Goal: Task Accomplishment & Management: Complete application form

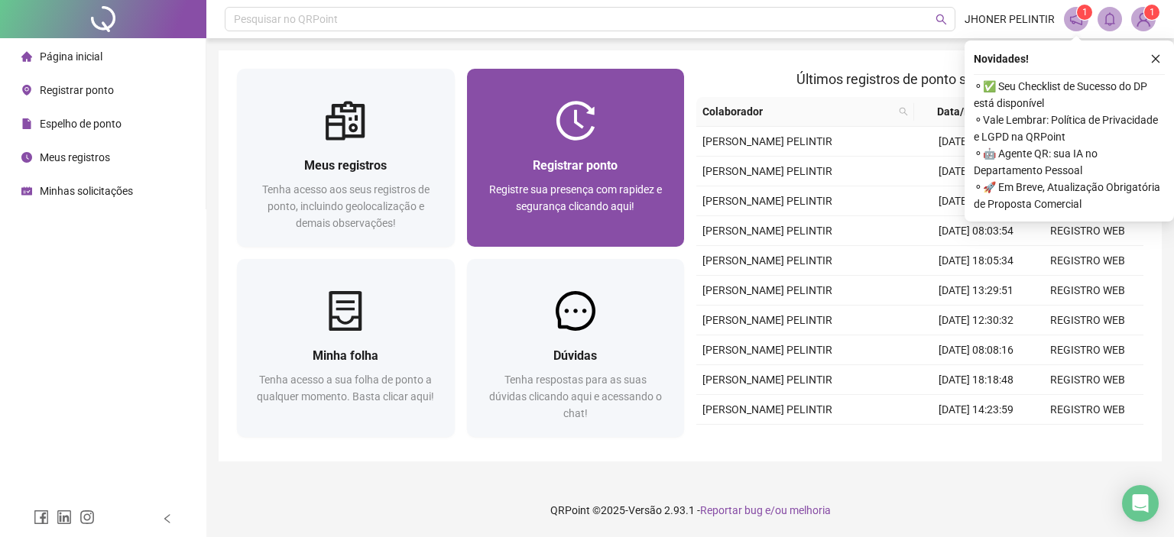
click at [580, 125] on img at bounding box center [576, 121] width 40 height 40
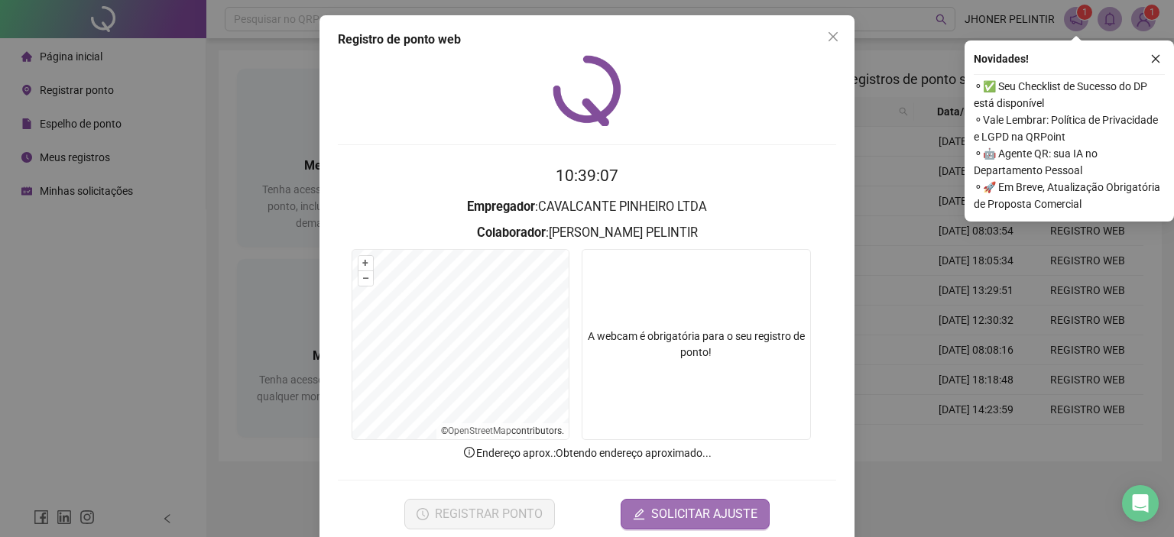
click at [730, 288] on video at bounding box center [695, 344] width 229 height 191
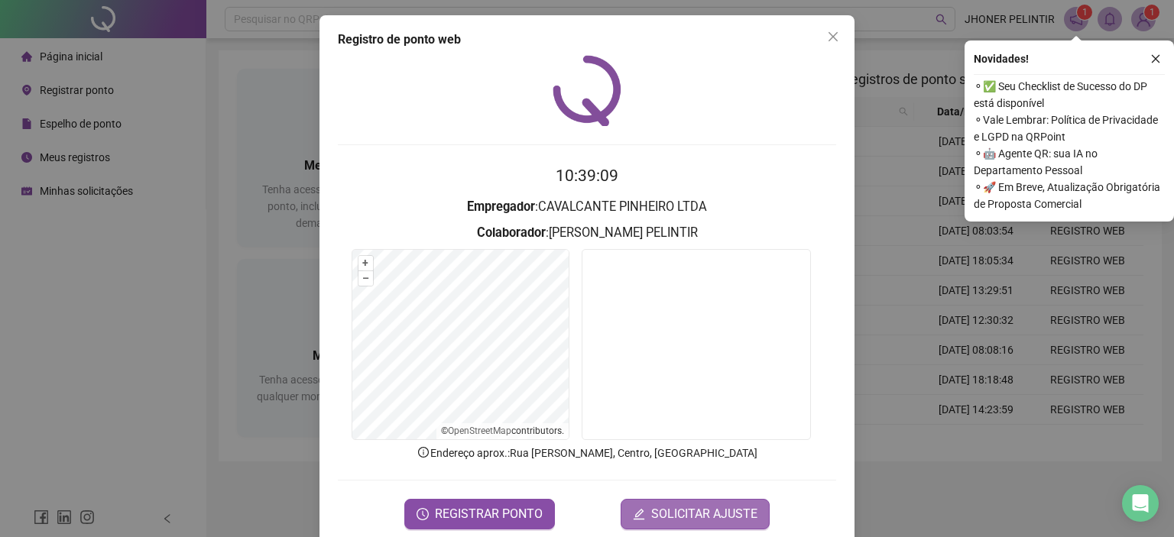
click at [711, 517] on span "SOLICITAR AJUSTE" at bounding box center [704, 514] width 106 height 18
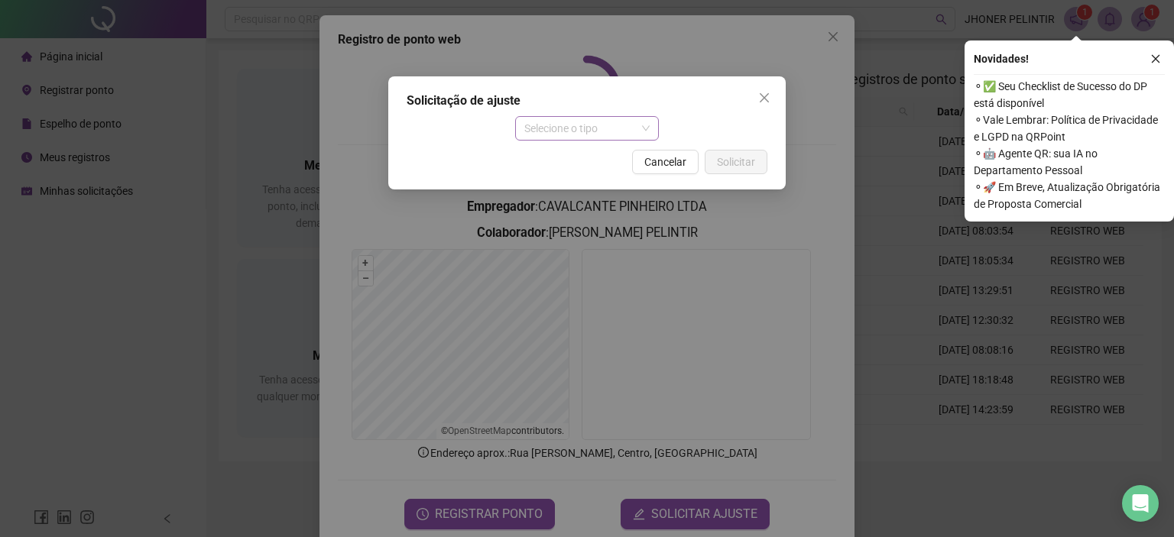
click at [611, 126] on span "Selecione o tipo" at bounding box center [587, 128] width 126 height 23
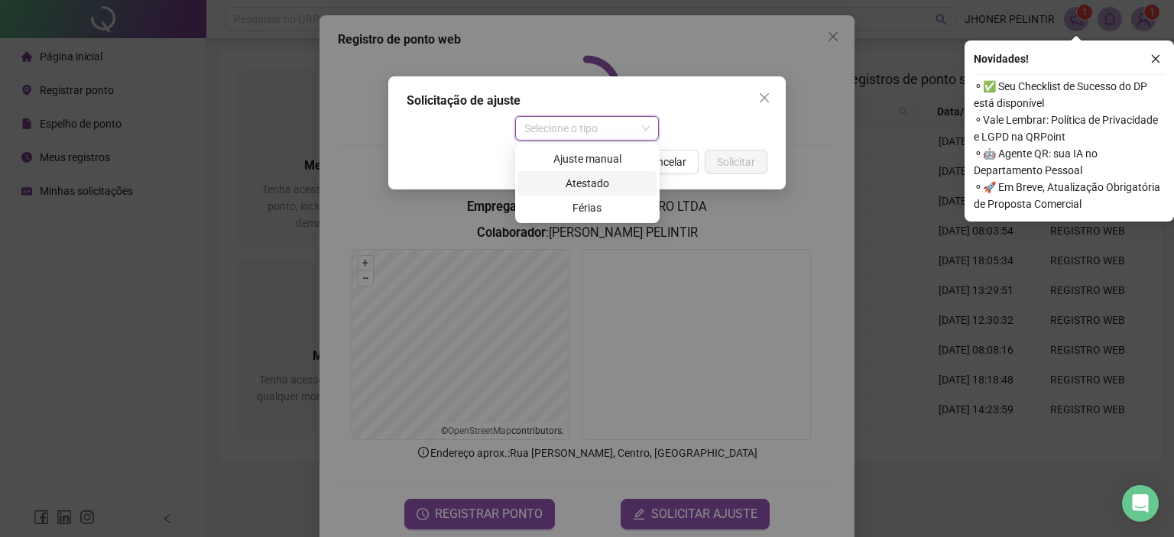
click at [593, 160] on div "Ajuste manual" at bounding box center [587, 159] width 120 height 17
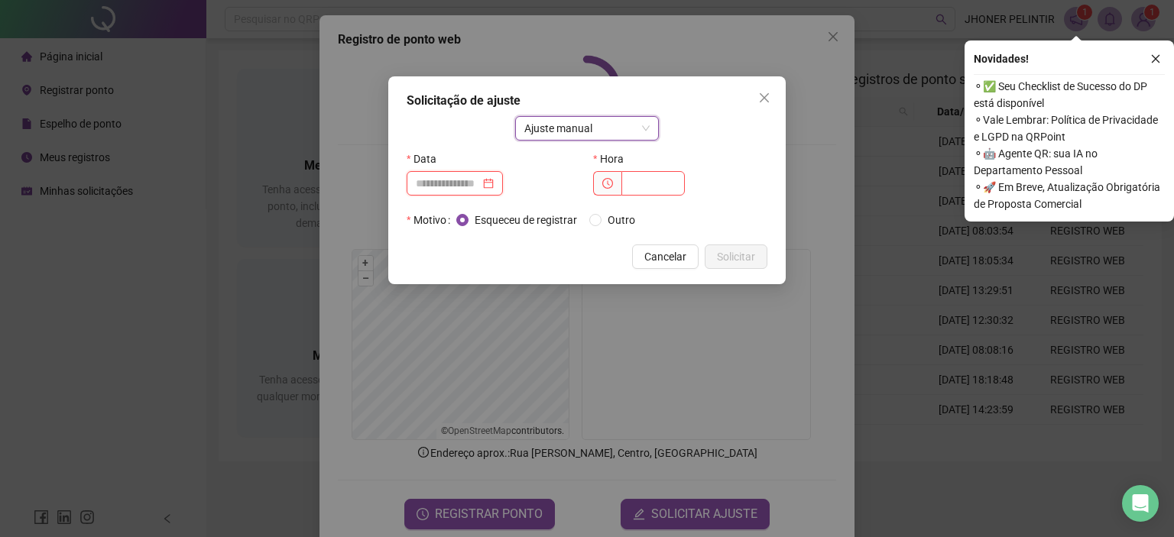
click at [454, 183] on input at bounding box center [448, 183] width 64 height 17
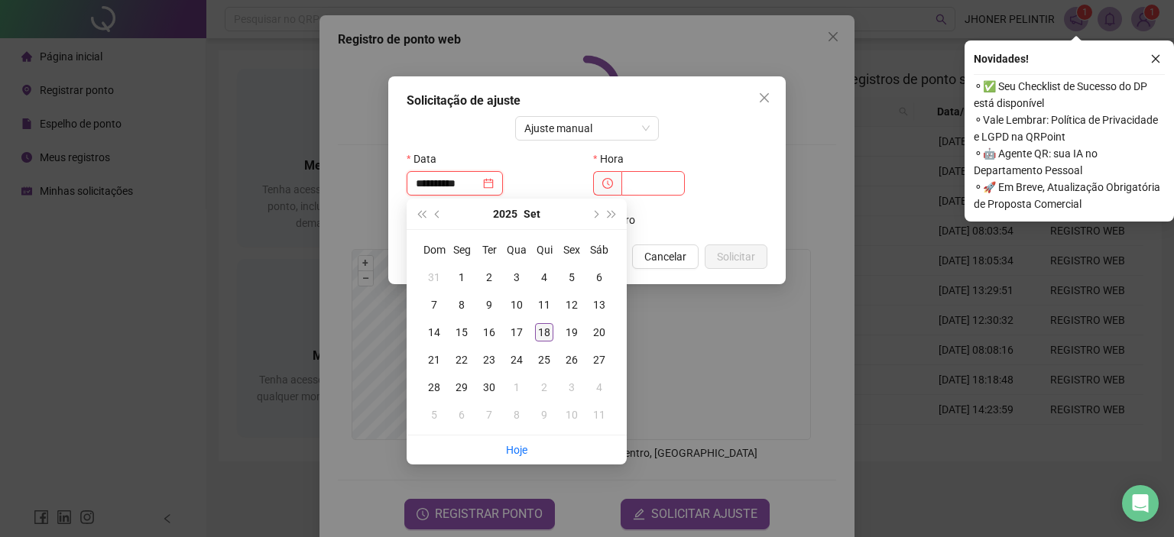
type input "**********"
drag, startPoint x: 547, startPoint y: 332, endPoint x: 627, endPoint y: 218, distance: 138.8
click at [547, 331] on div "18" at bounding box center [544, 332] width 18 height 18
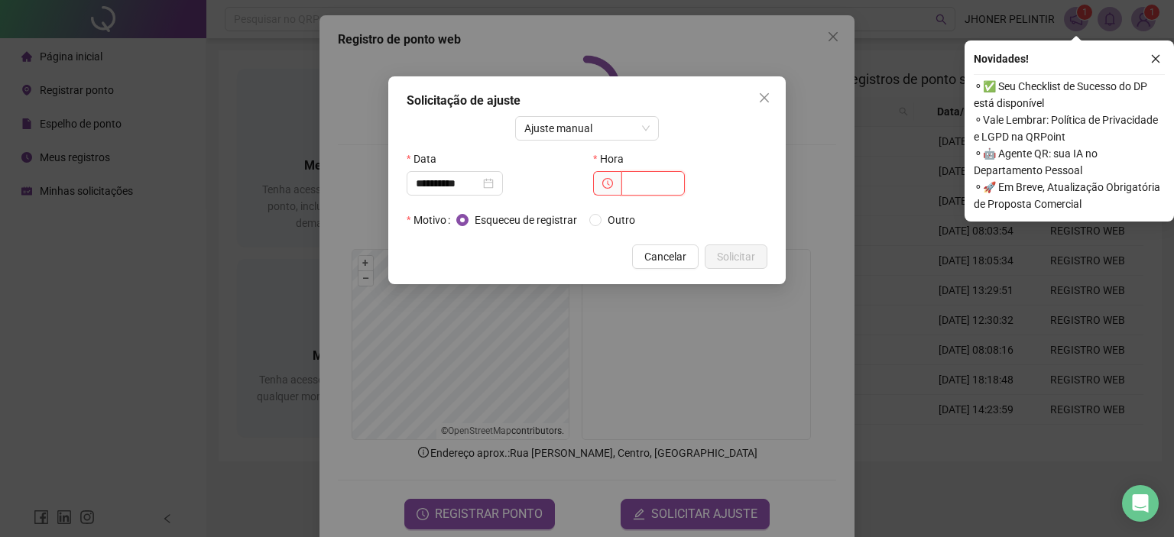
click at [651, 184] on input "text" at bounding box center [652, 183] width 63 height 24
type input "*****"
click at [730, 256] on span "Solicitar" at bounding box center [736, 256] width 38 height 17
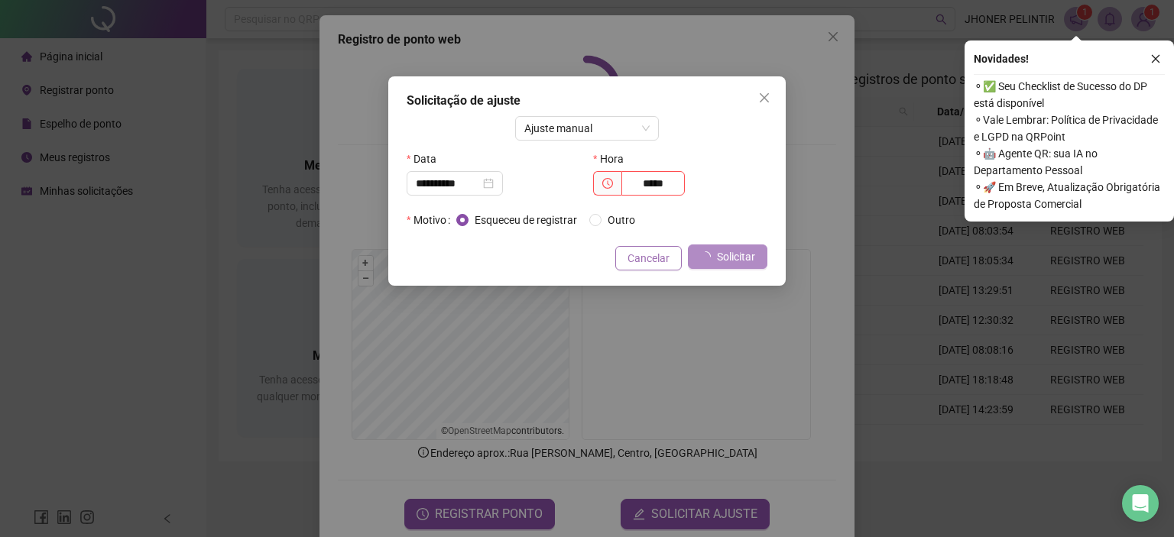
click at [634, 254] on span "Cancelar" at bounding box center [648, 258] width 42 height 17
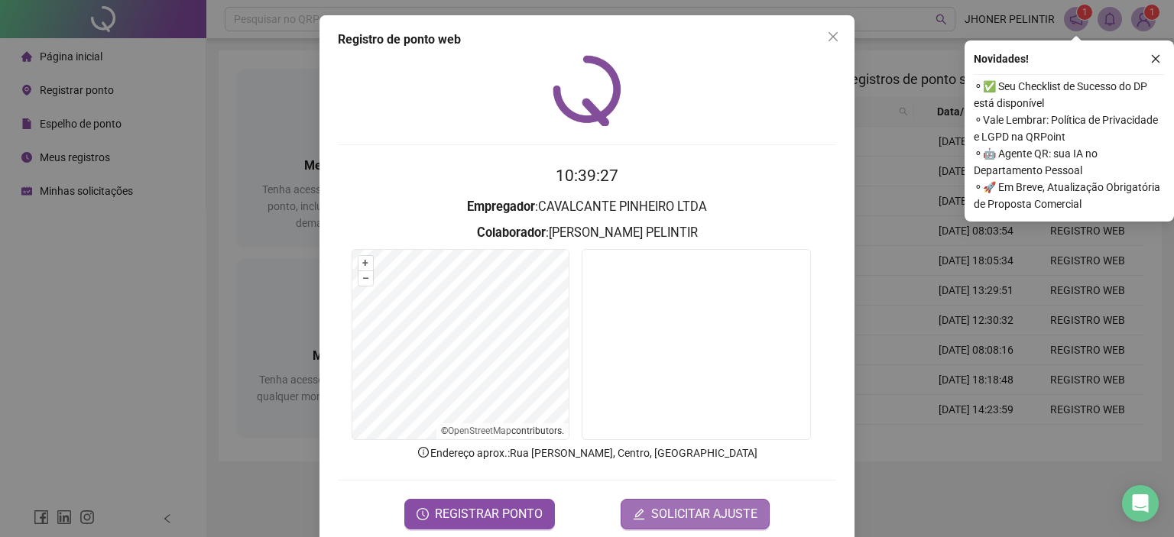
click at [679, 514] on span "SOLICITAR AJUSTE" at bounding box center [704, 514] width 106 height 18
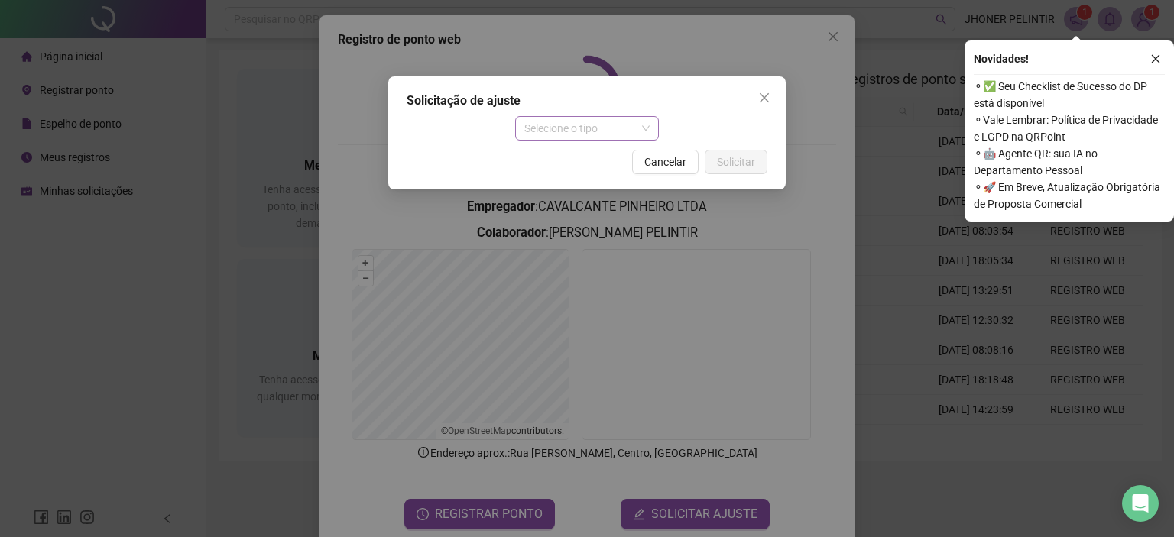
click at [602, 140] on span at bounding box center [587, 128] width 126 height 23
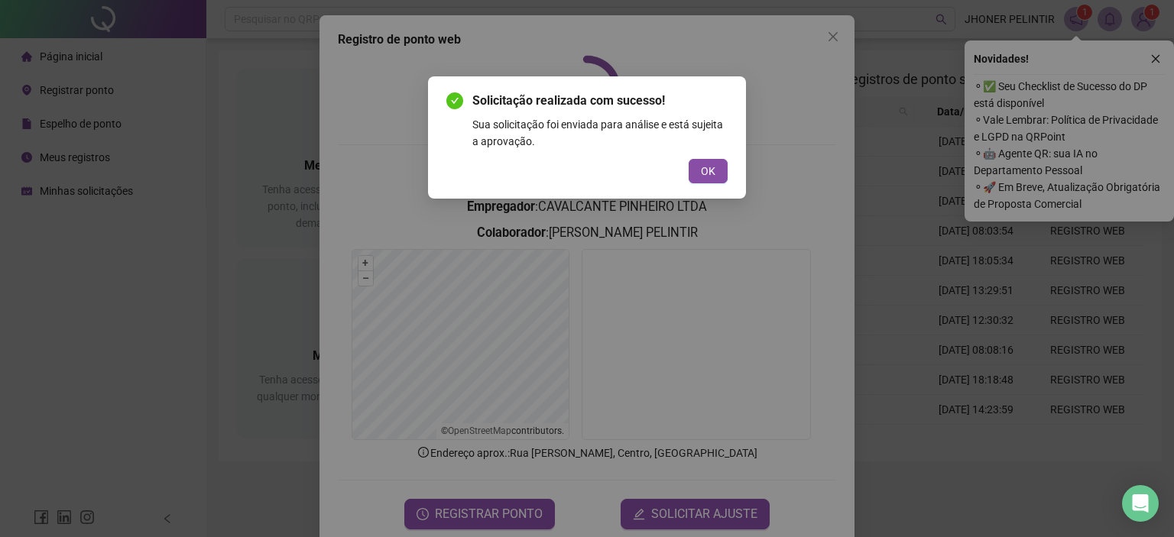
click at [576, 154] on div "Solicitação realizada com sucesso! Sua solicitação foi enviada para análise e e…" at bounding box center [586, 138] width 281 height 92
click at [706, 173] on span "OK" at bounding box center [708, 171] width 15 height 17
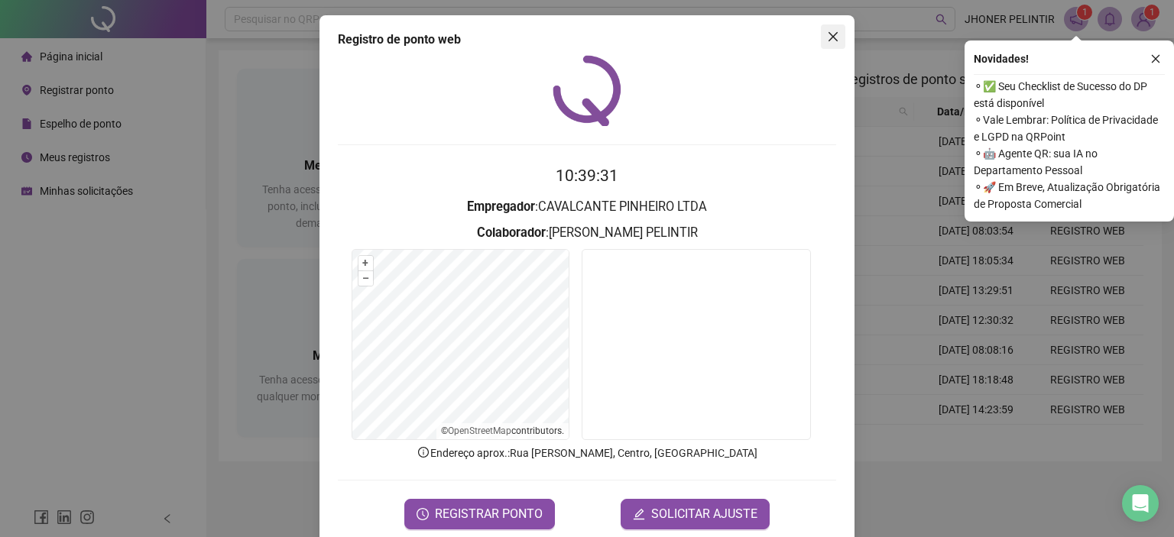
click at [827, 34] on icon "close" at bounding box center [833, 37] width 12 height 12
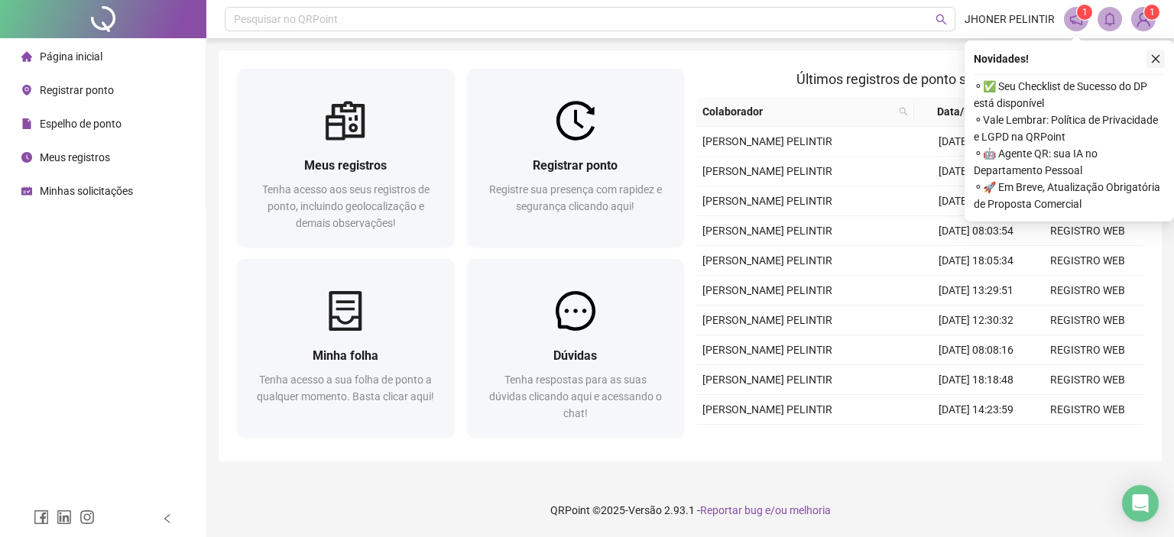
click at [1162, 60] on button "button" at bounding box center [1155, 59] width 18 height 18
